Goal: Task Accomplishment & Management: Manage account settings

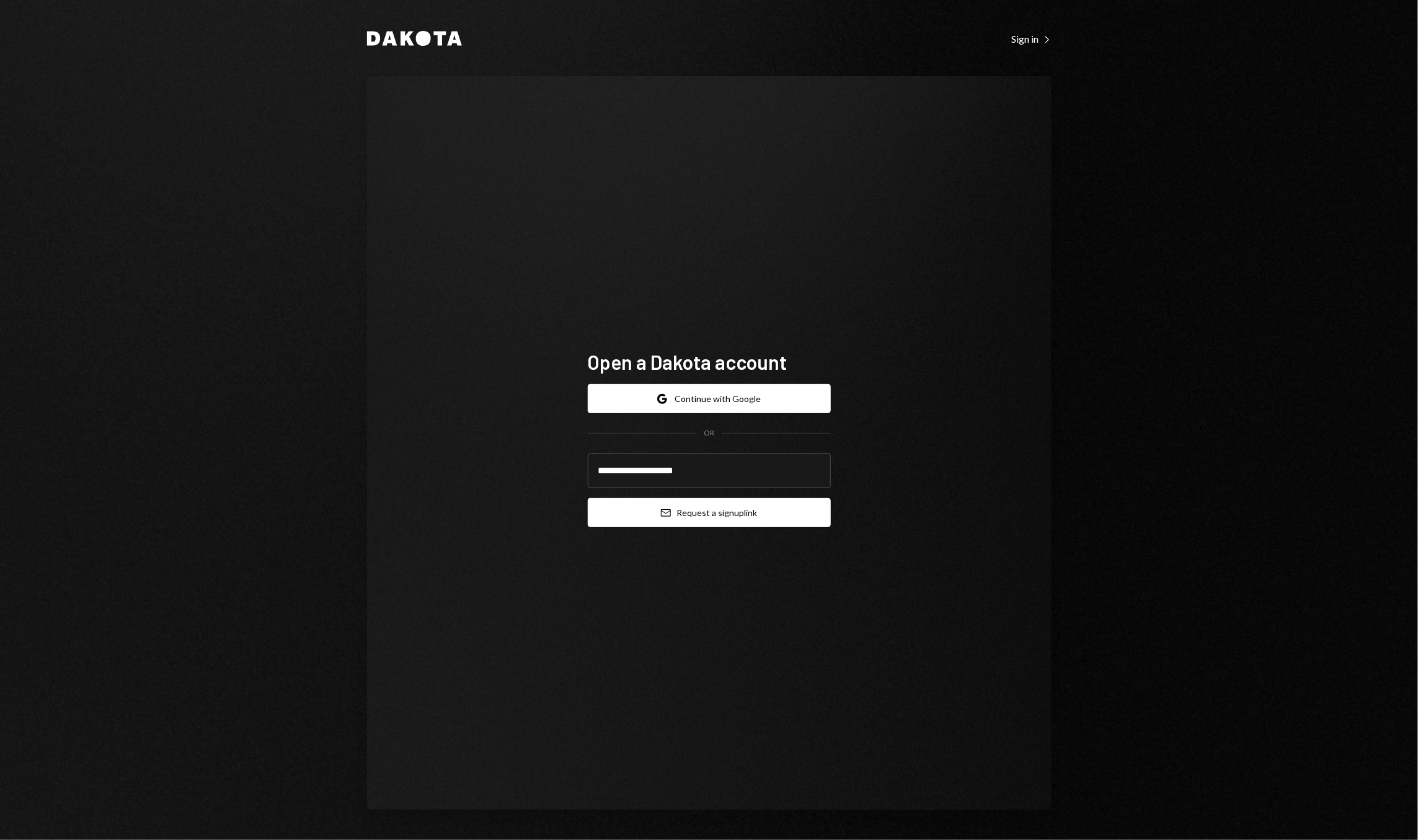
type input "**********"
click at [797, 519] on button "Email Request a sign up link" at bounding box center [709, 512] width 243 height 29
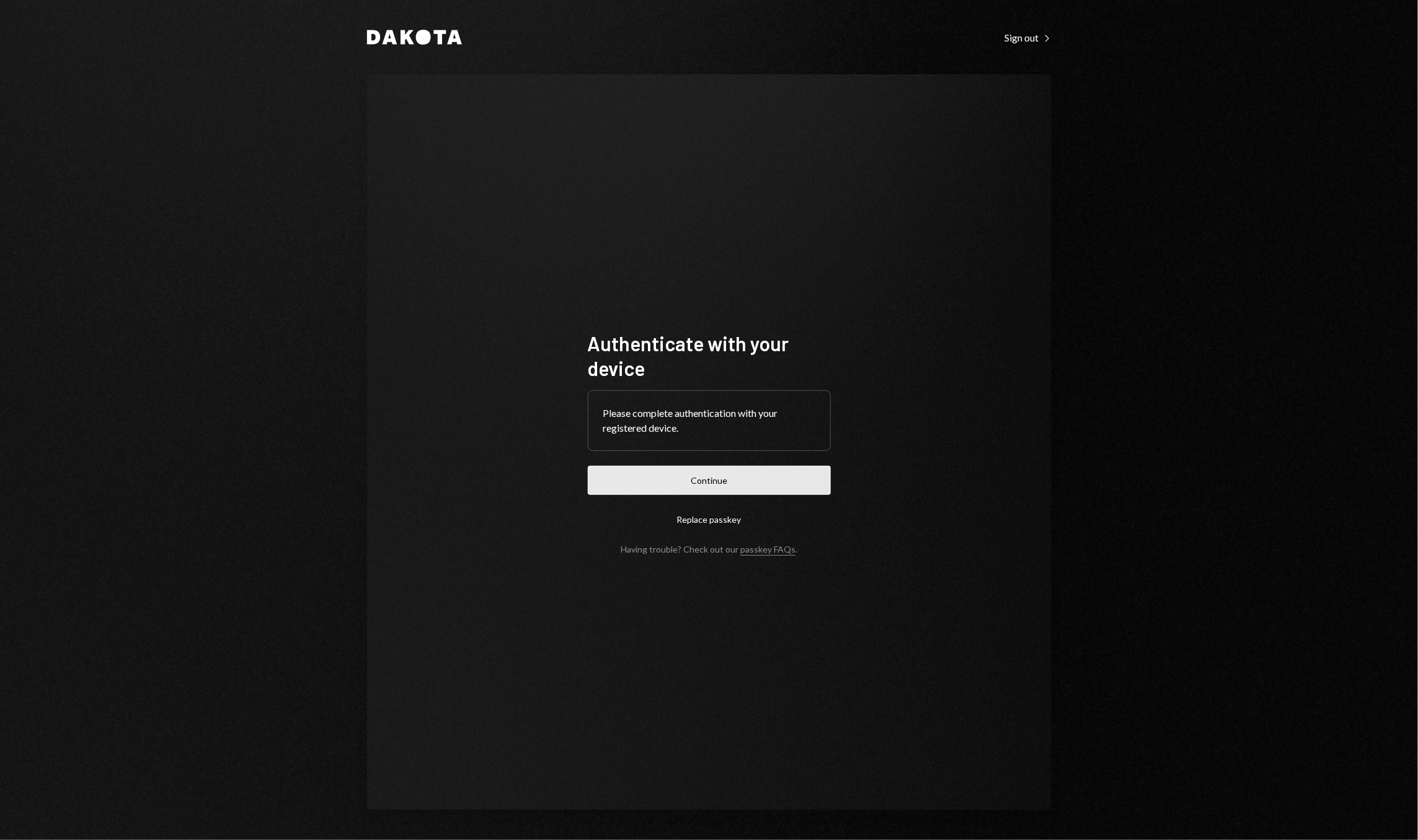
click at [795, 491] on button "Continue" at bounding box center [709, 481] width 243 height 29
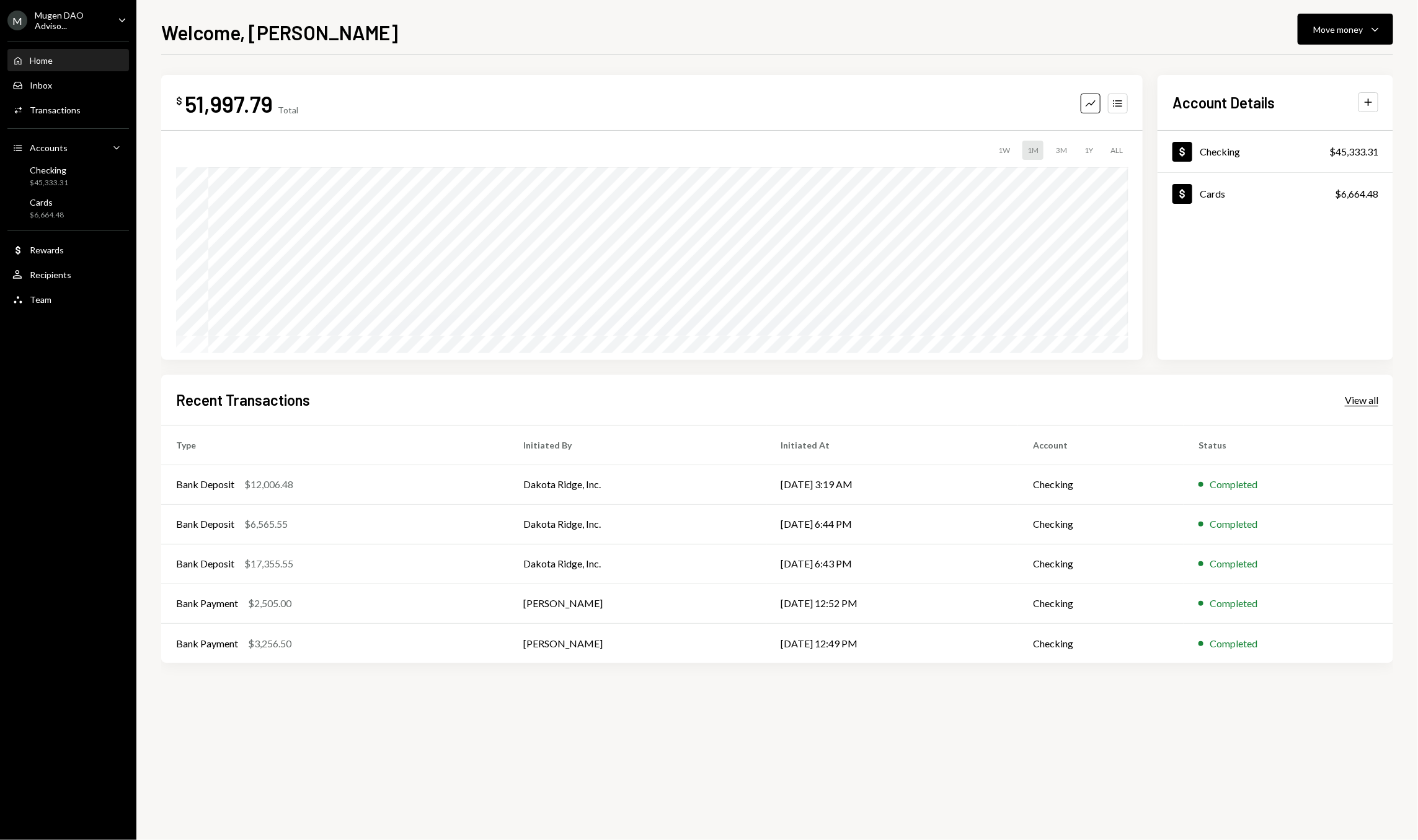
click at [1351, 401] on div "View all" at bounding box center [1362, 400] width 34 height 12
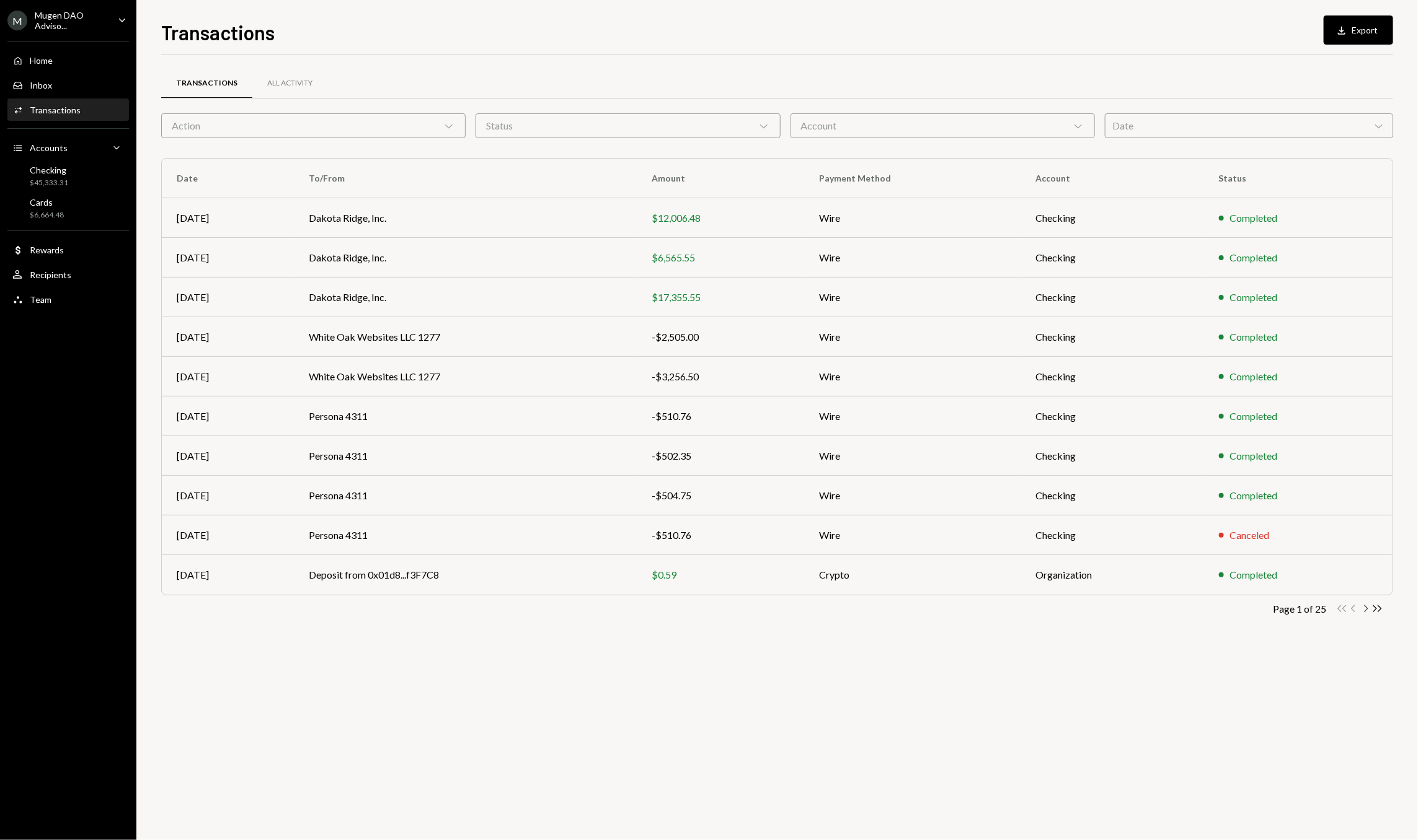
click at [1366, 610] on icon "Chevron Right" at bounding box center [1365, 608] width 12 height 12
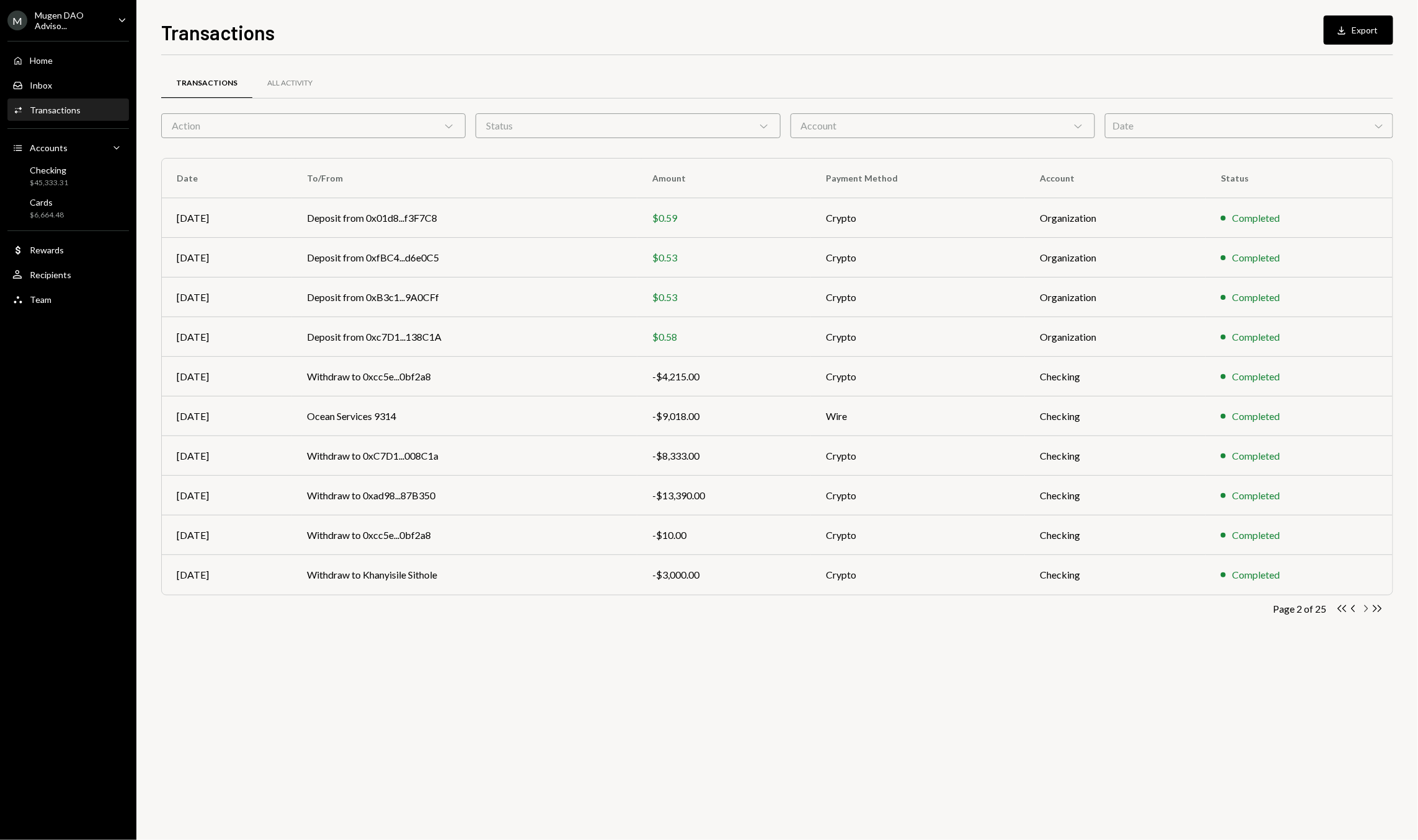
click at [1366, 614] on icon "Chevron Right" at bounding box center [1365, 608] width 12 height 12
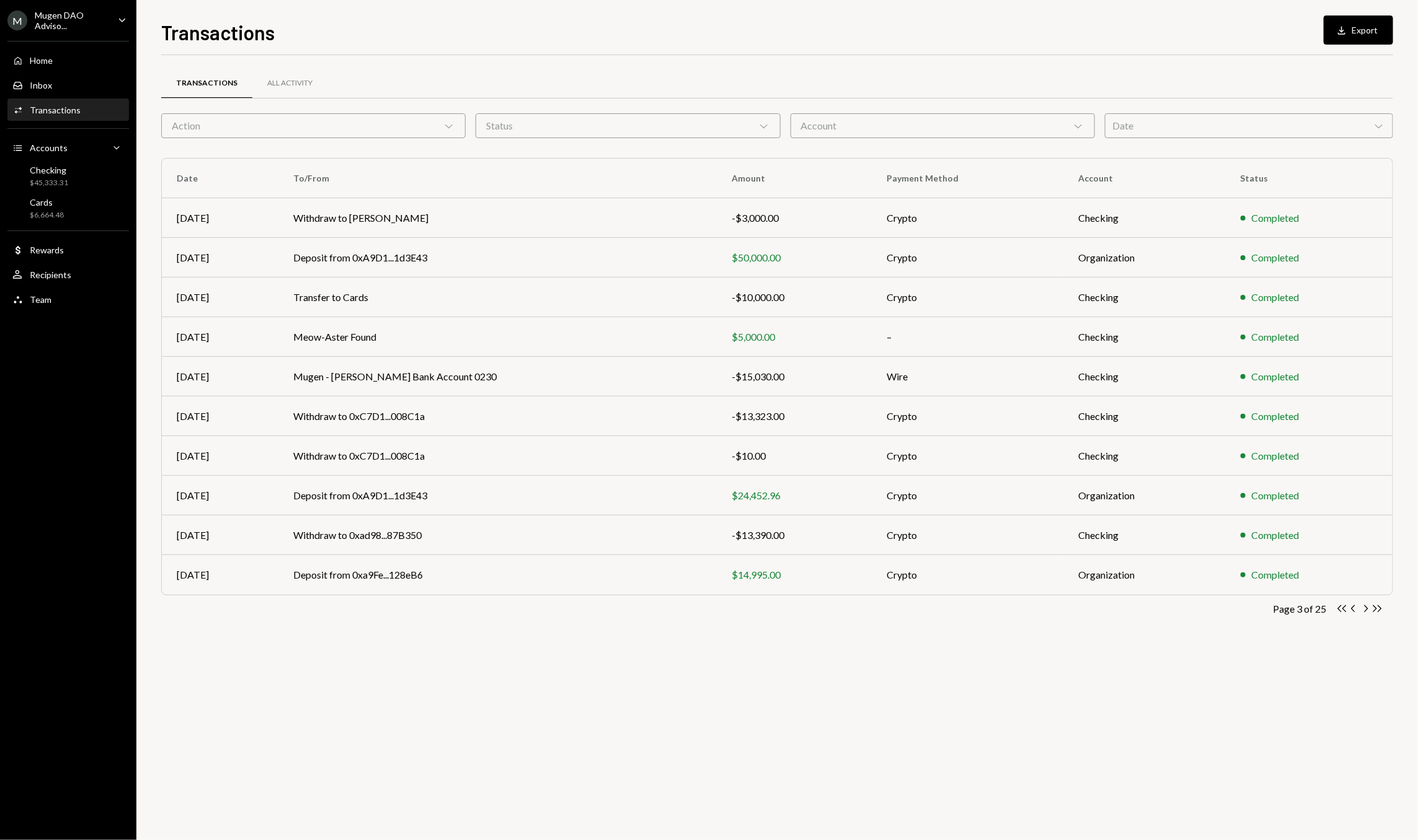
click at [1366, 614] on icon "Chevron Right" at bounding box center [1365, 608] width 12 height 12
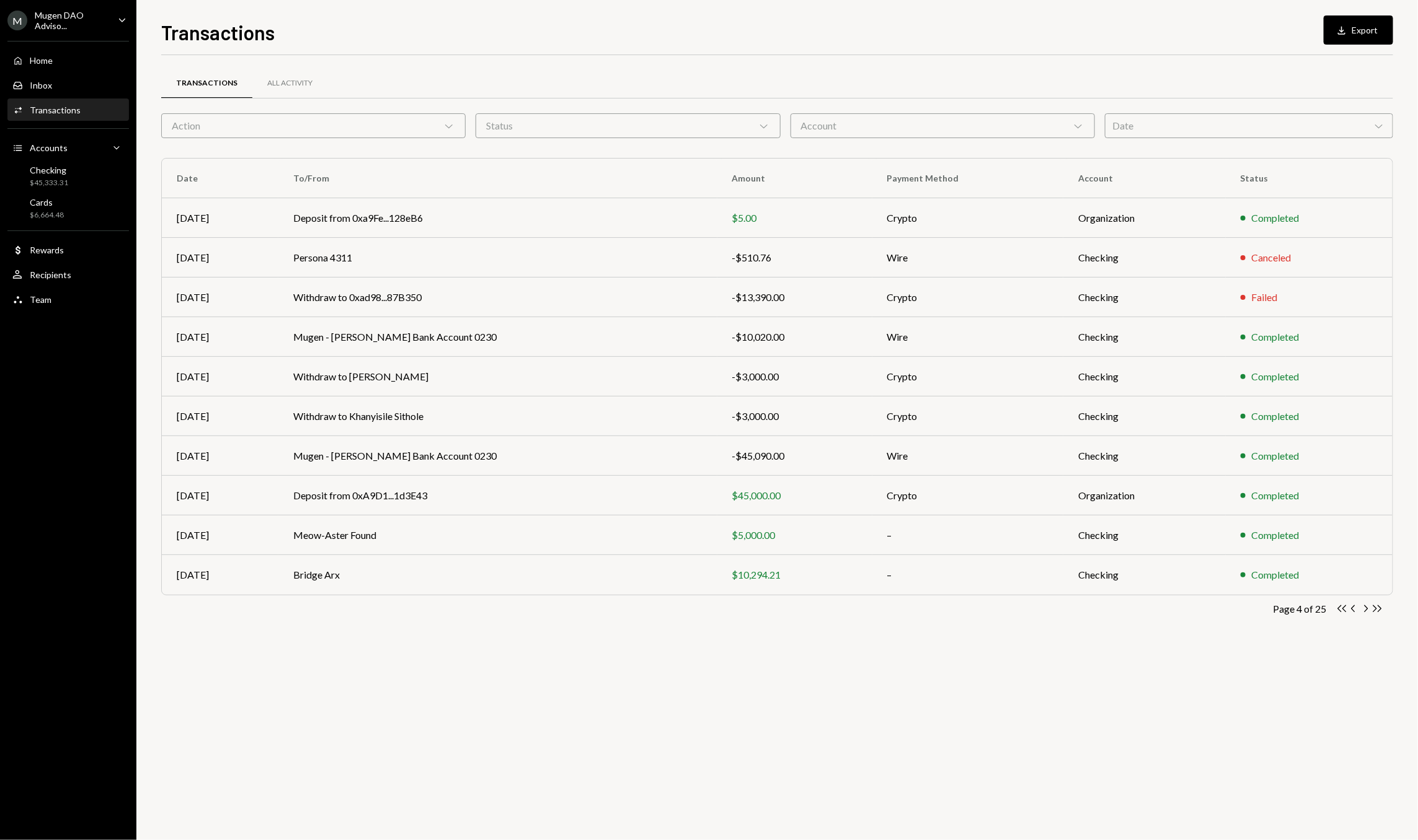
click at [1366, 614] on icon "Chevron Right" at bounding box center [1365, 608] width 12 height 12
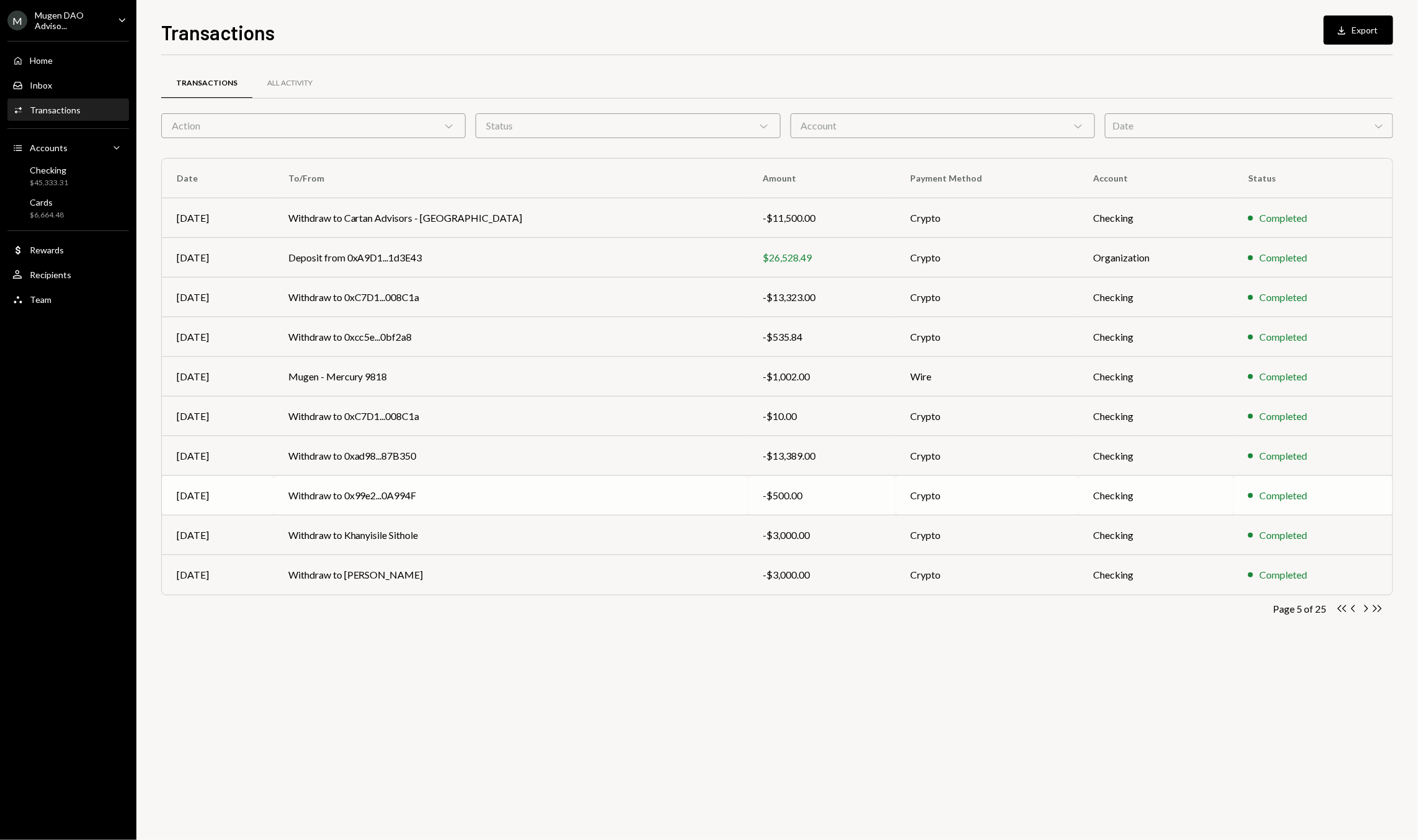
click at [616, 491] on td "Withdraw to 0x99e2...0A994F" at bounding box center [511, 496] width 475 height 40
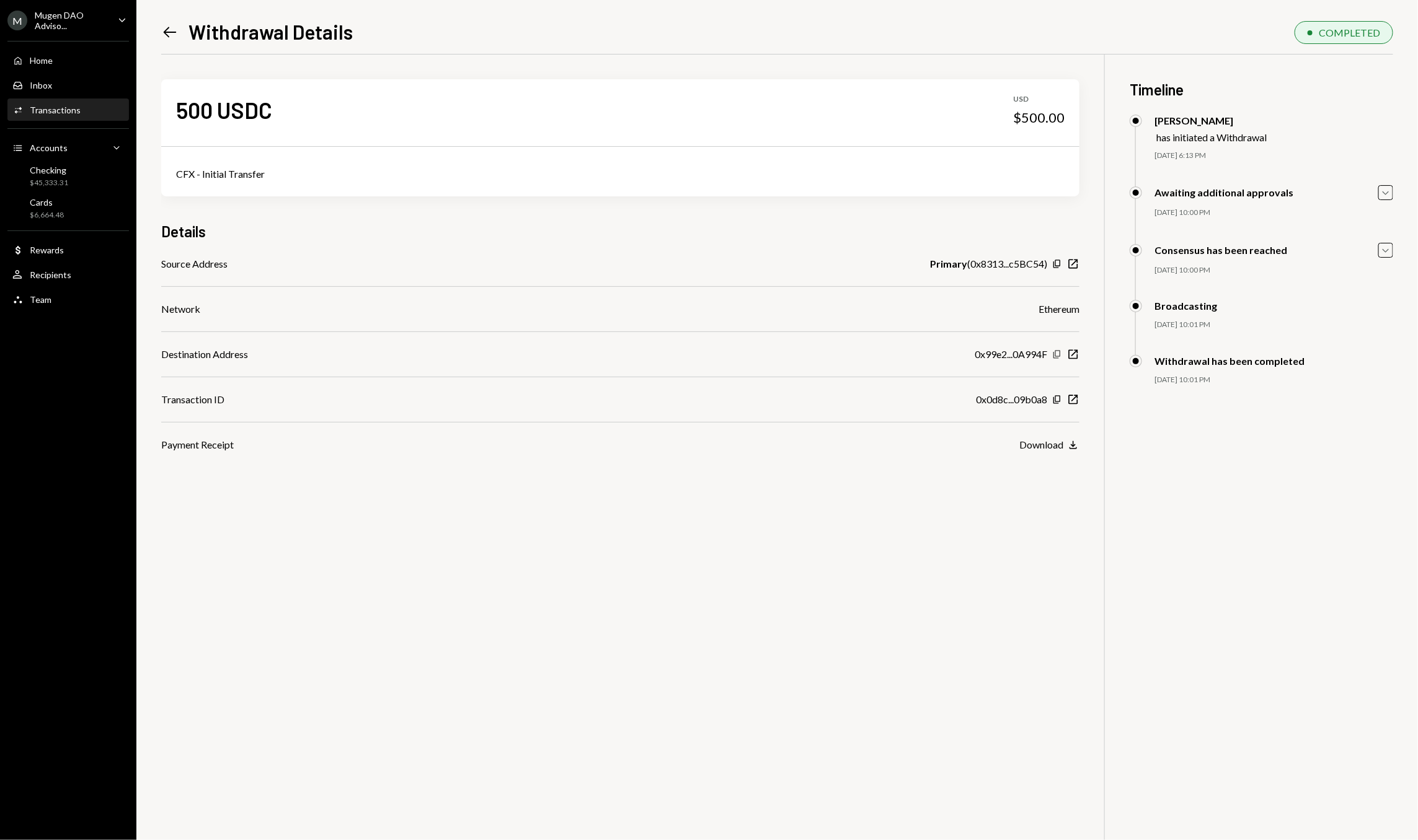
click at [1061, 355] on icon "Copy" at bounding box center [1057, 354] width 10 height 10
